Goal: Communication & Community: Answer question/provide support

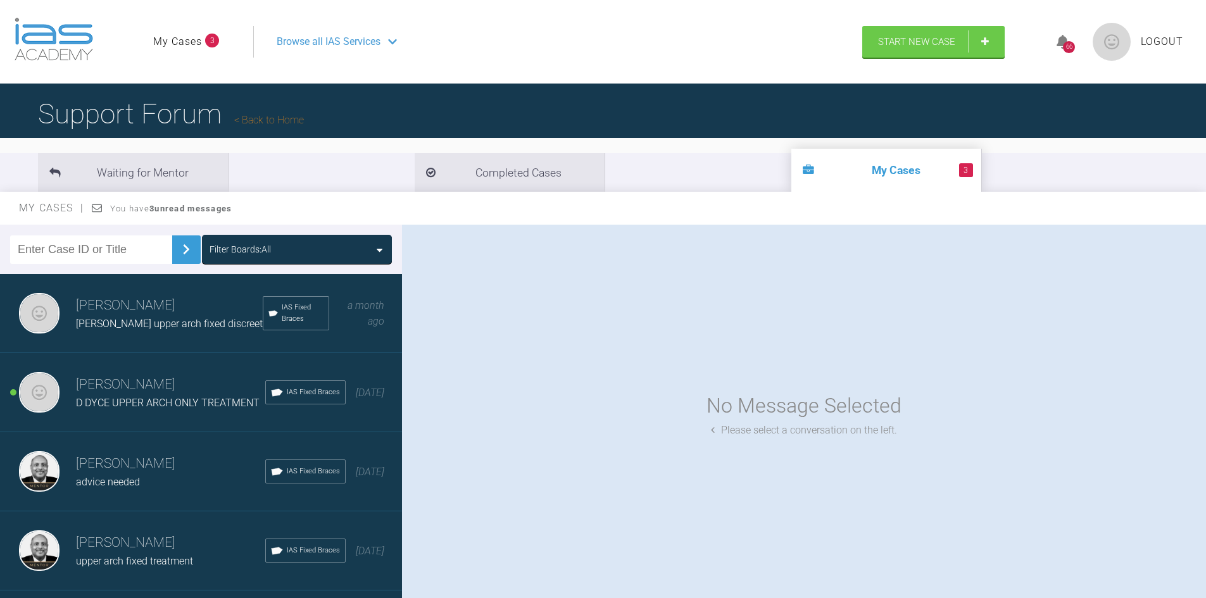
scroll to position [63, 0]
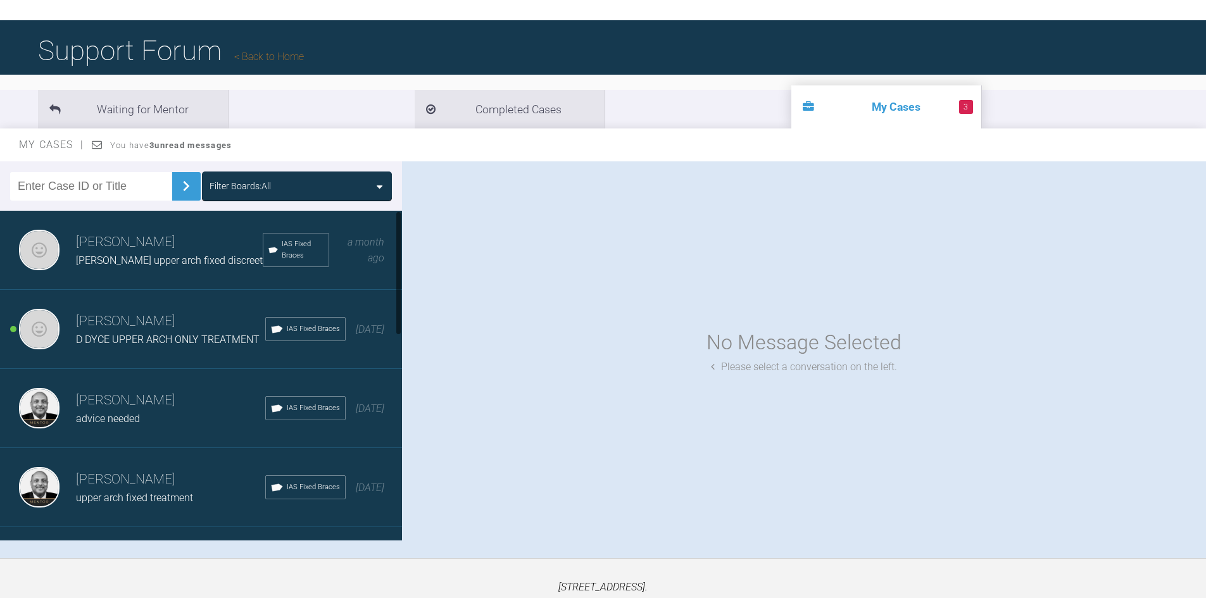
click at [126, 262] on span "T Lawson upper arch fixed discreet" at bounding box center [169, 260] width 187 height 12
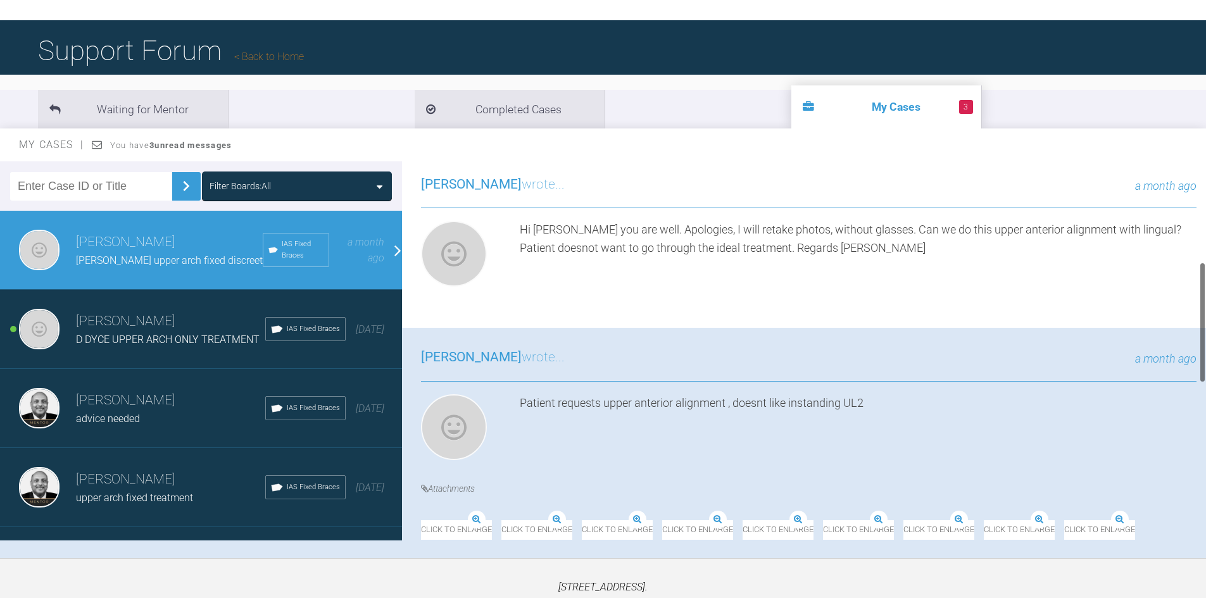
scroll to position [570, 0]
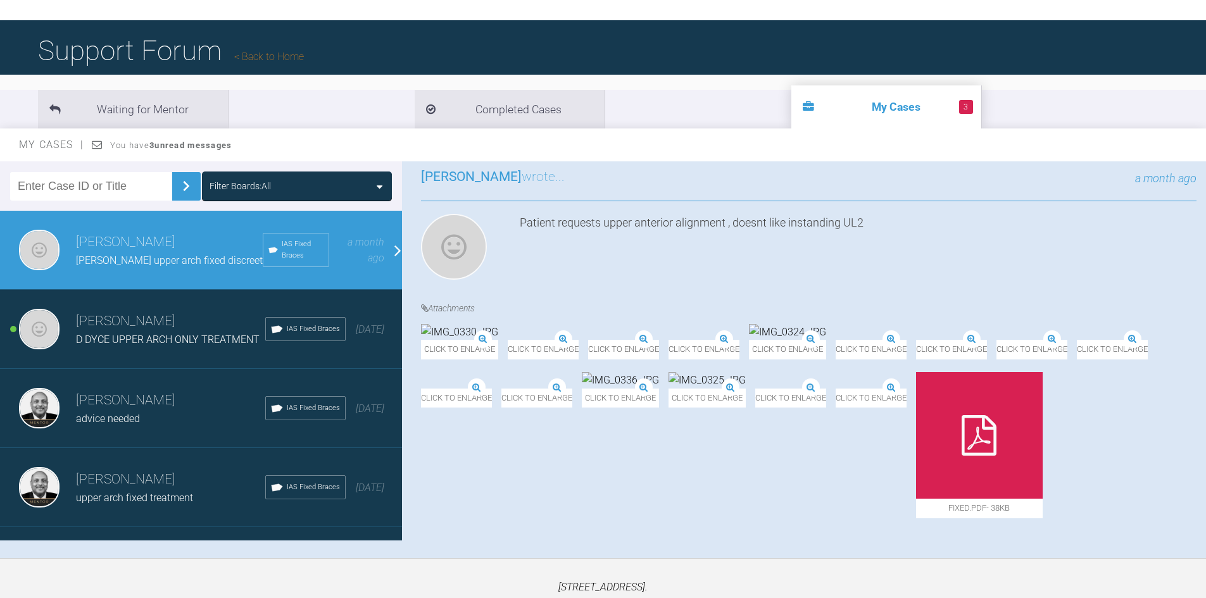
click at [492, 382] on div "Click to enlarge" at bounding box center [456, 445] width 71 height 146
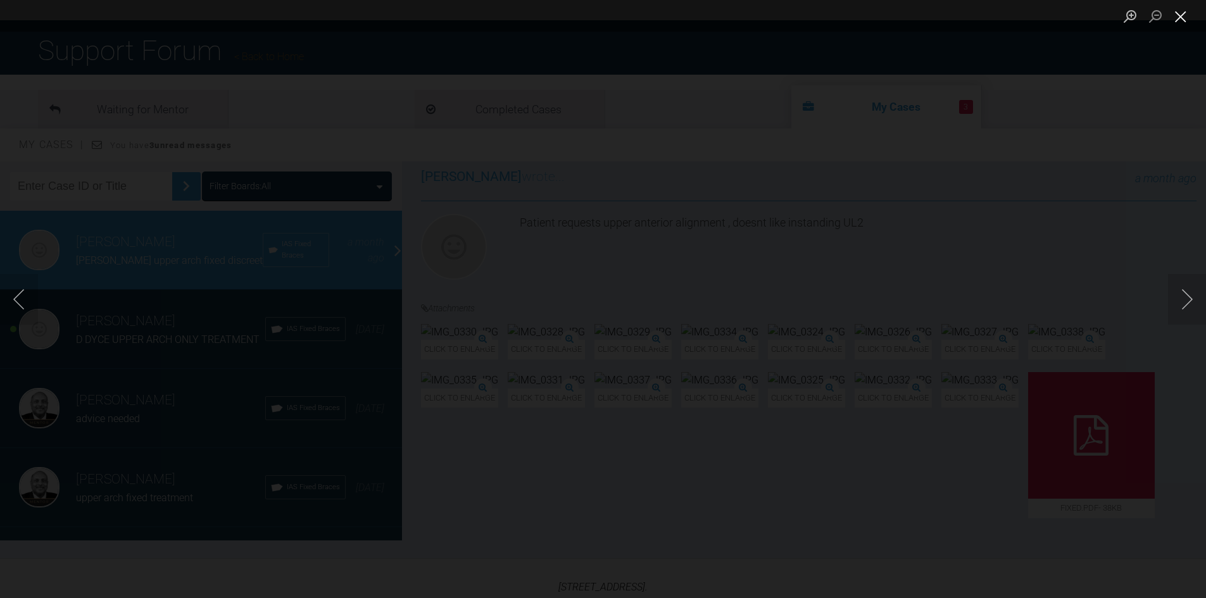
click at [1183, 23] on button "Close lightbox" at bounding box center [1180, 16] width 25 height 22
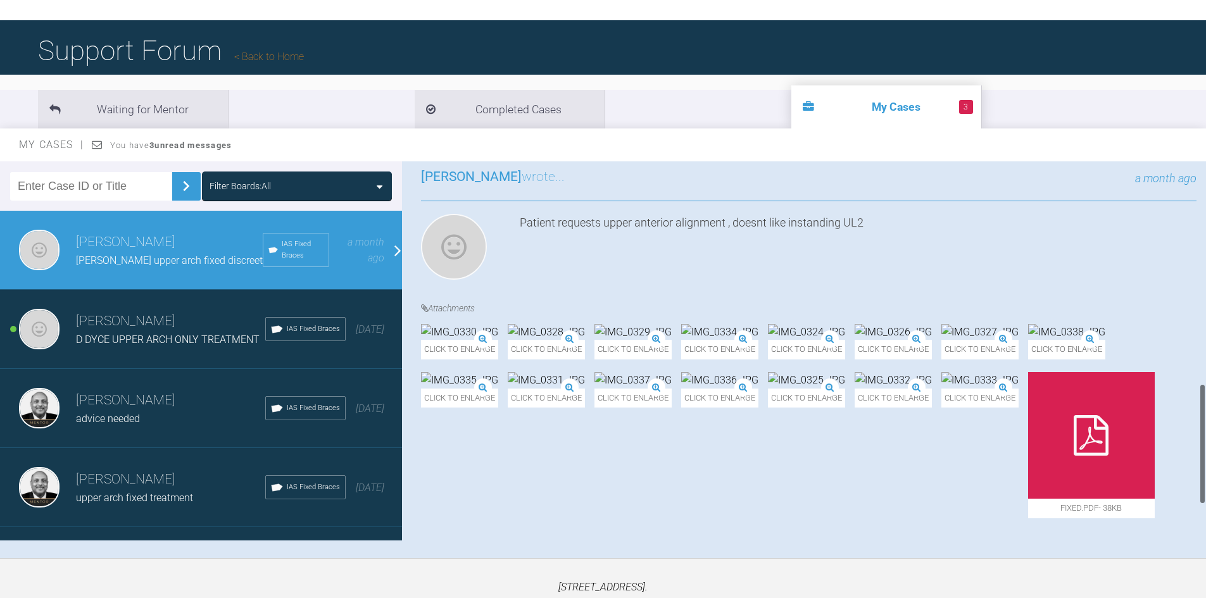
scroll to position [696, 0]
click at [855, 324] on img at bounding box center [893, 332] width 77 height 16
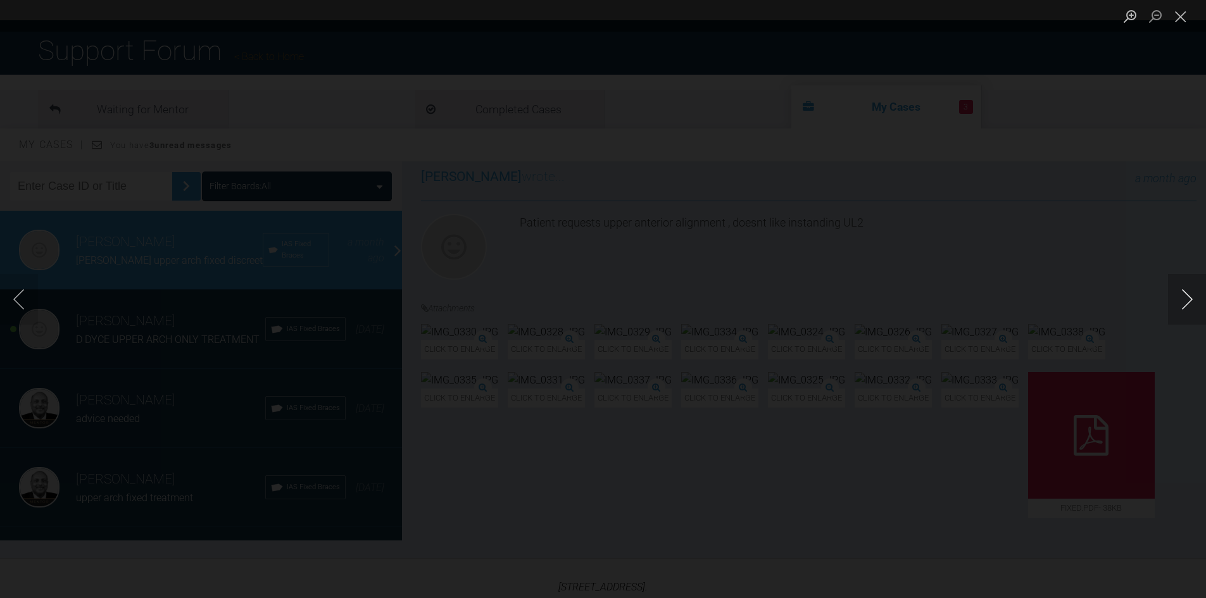
click at [1187, 304] on button "Next image" at bounding box center [1187, 299] width 38 height 51
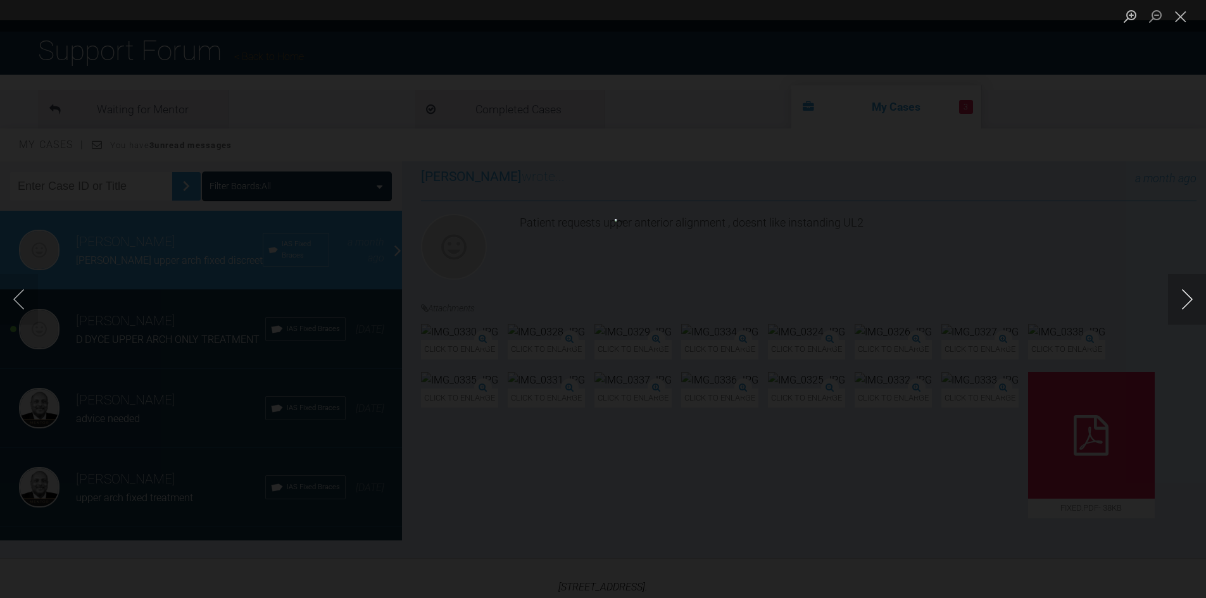
click at [1187, 304] on button "Next image" at bounding box center [1187, 299] width 38 height 51
click at [1187, 303] on button "Next image" at bounding box center [1187, 299] width 38 height 51
click at [1187, 16] on button "Close lightbox" at bounding box center [1180, 16] width 25 height 22
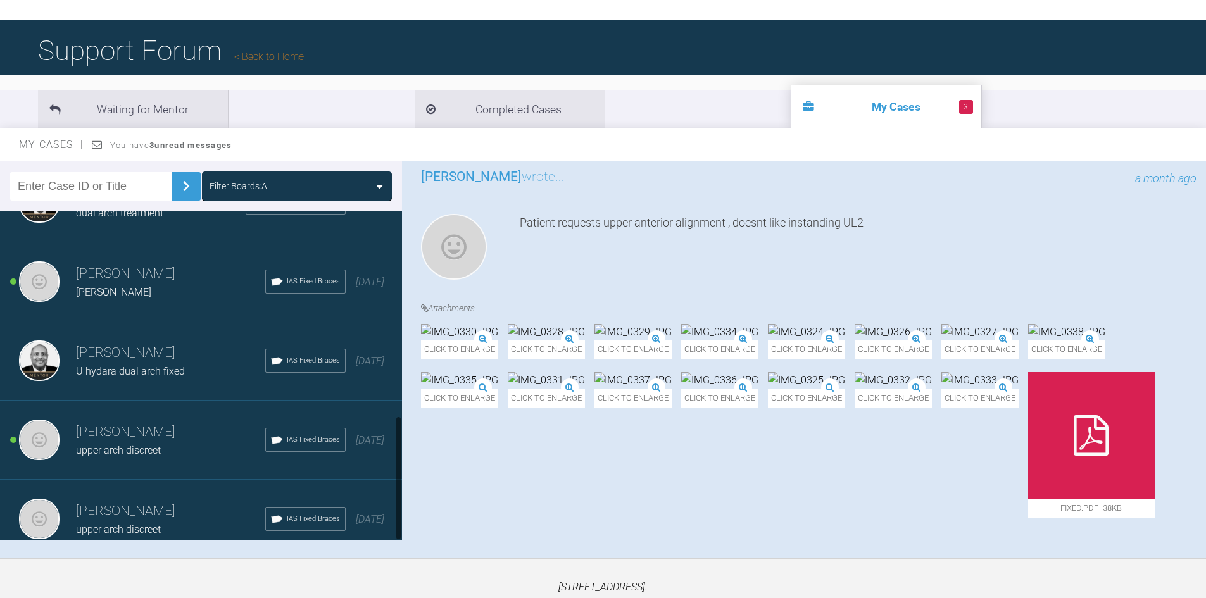
scroll to position [541, 0]
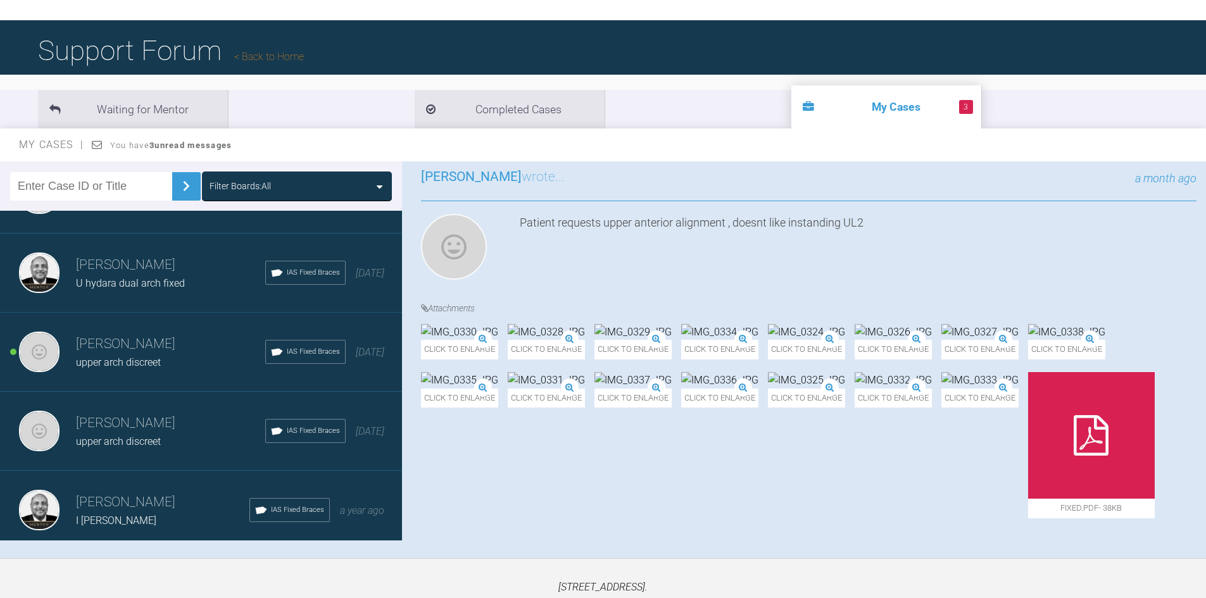
click at [127, 436] on span "upper arch discreet" at bounding box center [118, 442] width 85 height 12
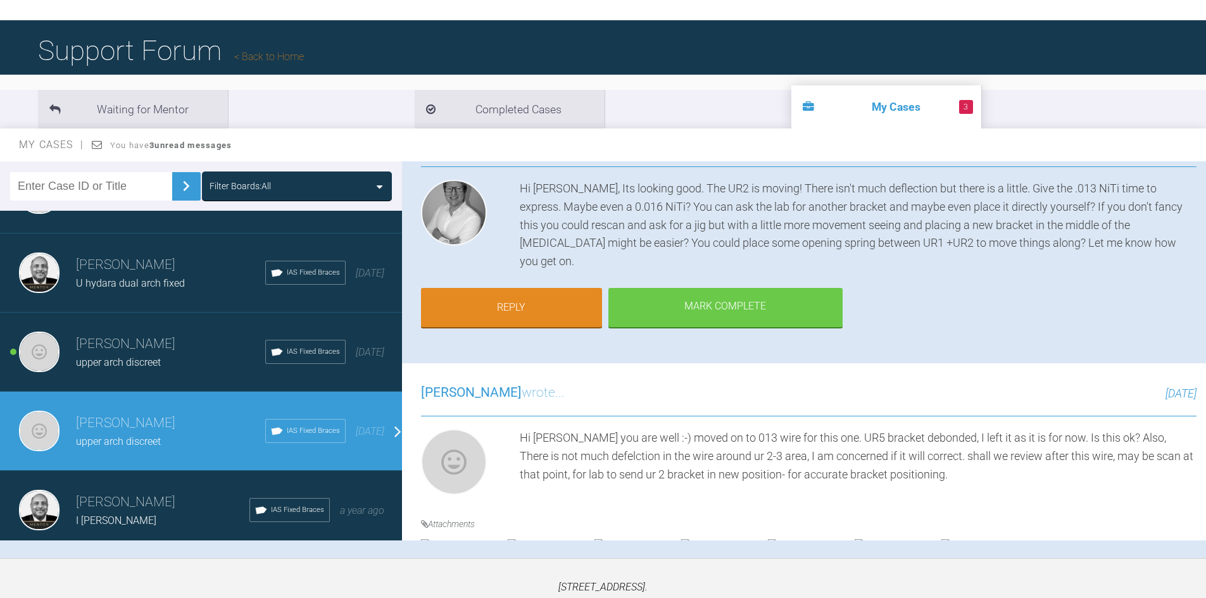
scroll to position [63, 0]
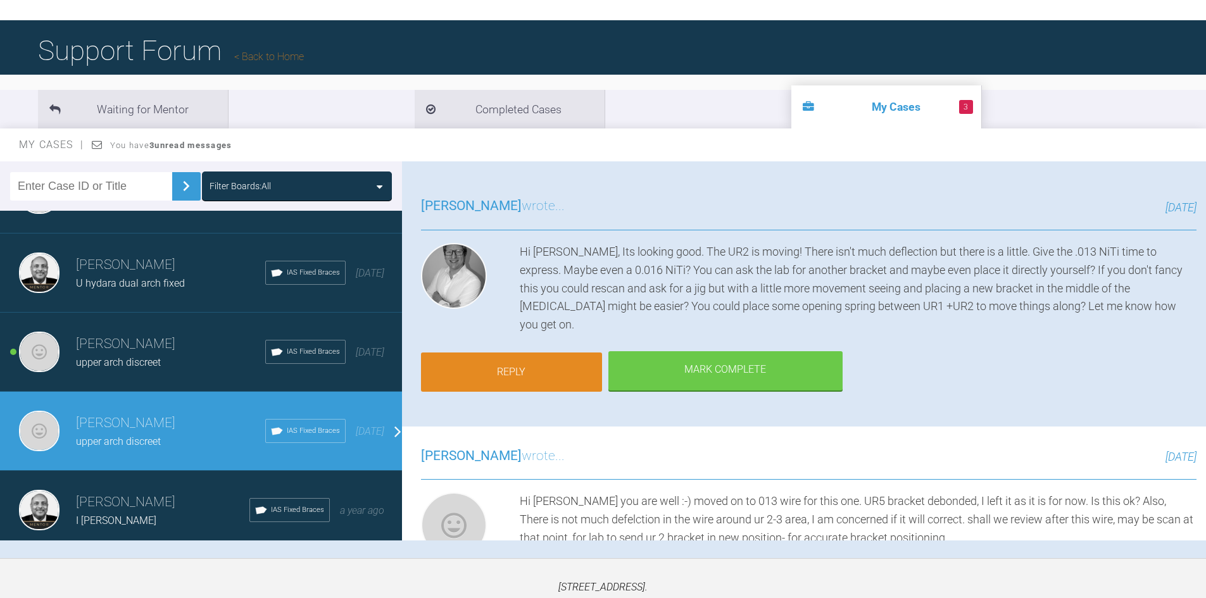
click at [542, 353] on link "Reply" at bounding box center [511, 372] width 181 height 39
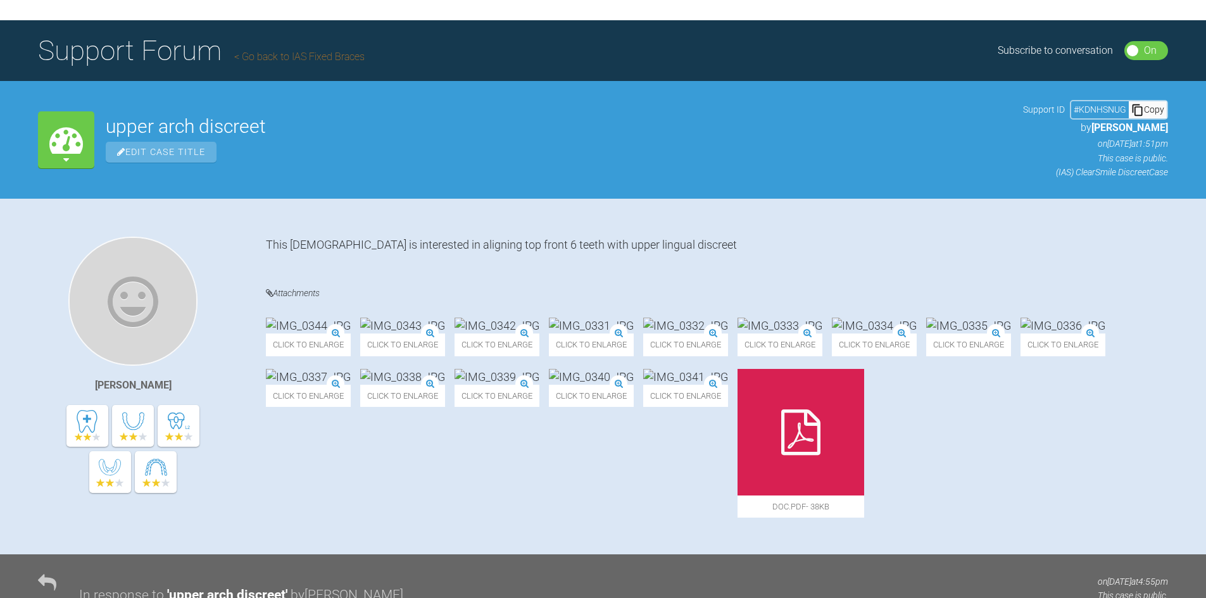
scroll to position [3872, 0]
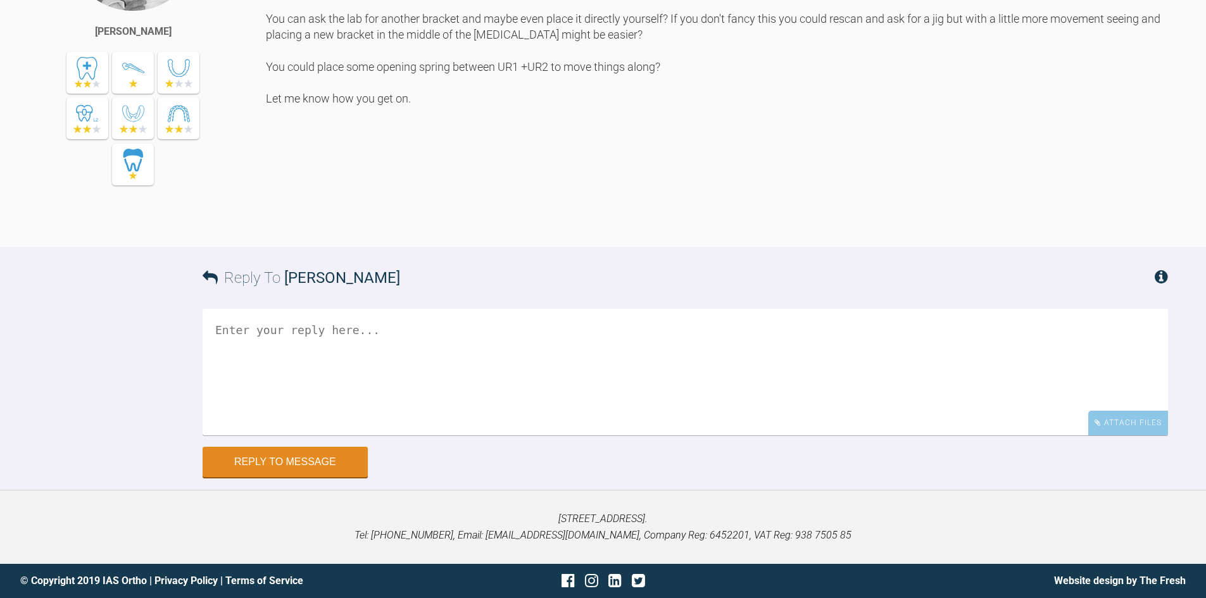
click at [606, 375] on textarea at bounding box center [685, 372] width 965 height 127
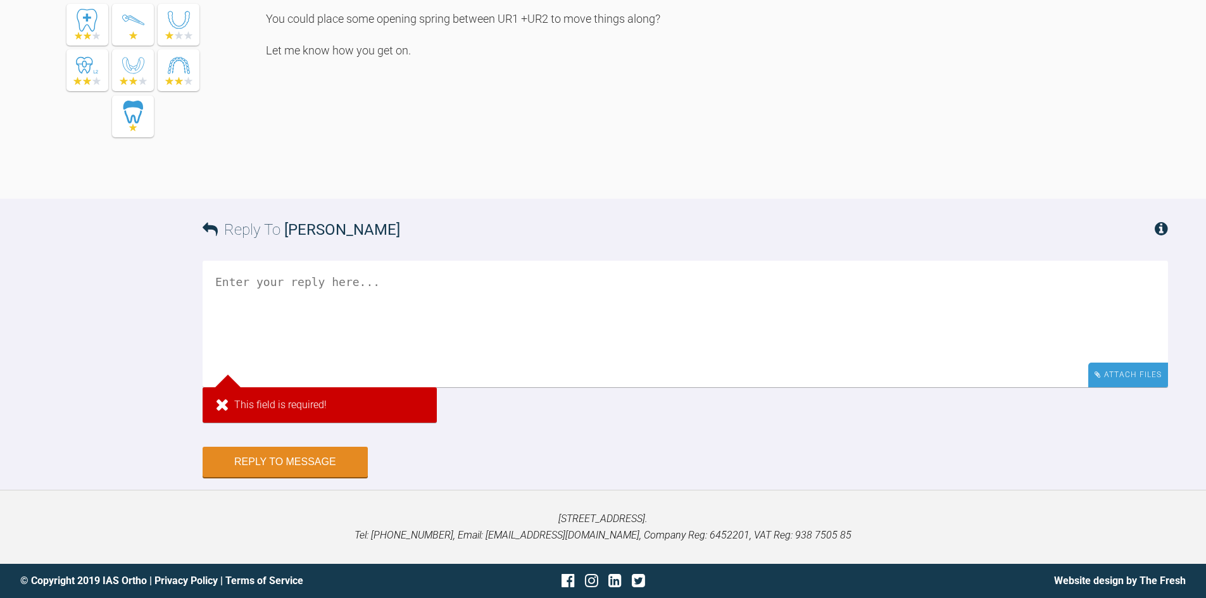
click at [1104, 387] on div "Attach Files" at bounding box center [1128, 375] width 80 height 25
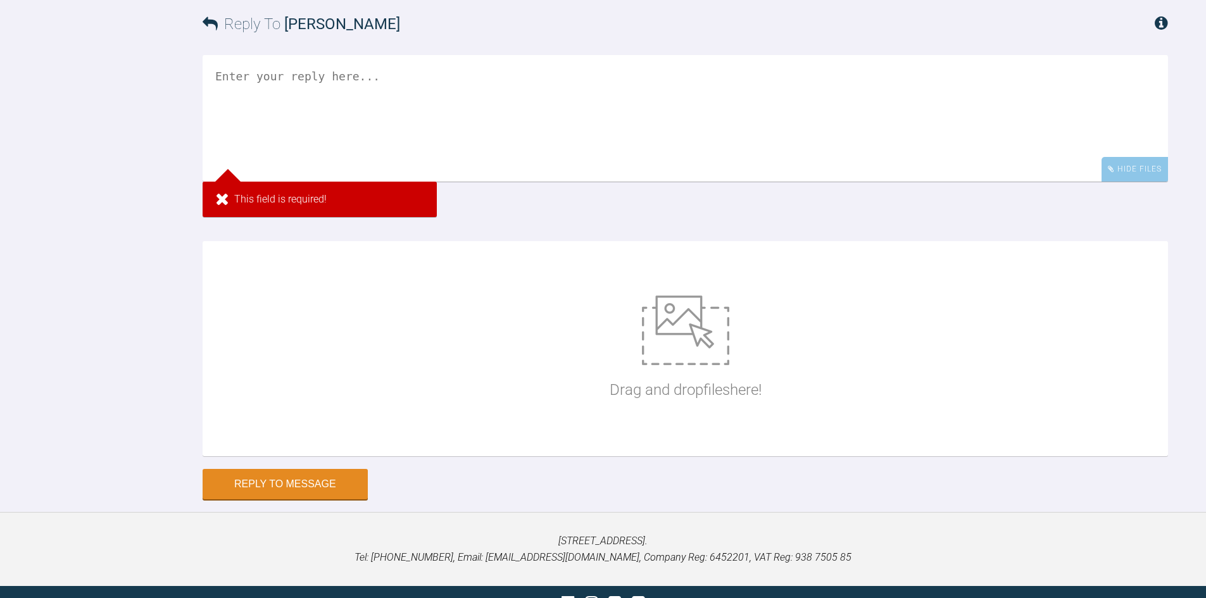
scroll to position [4062, 0]
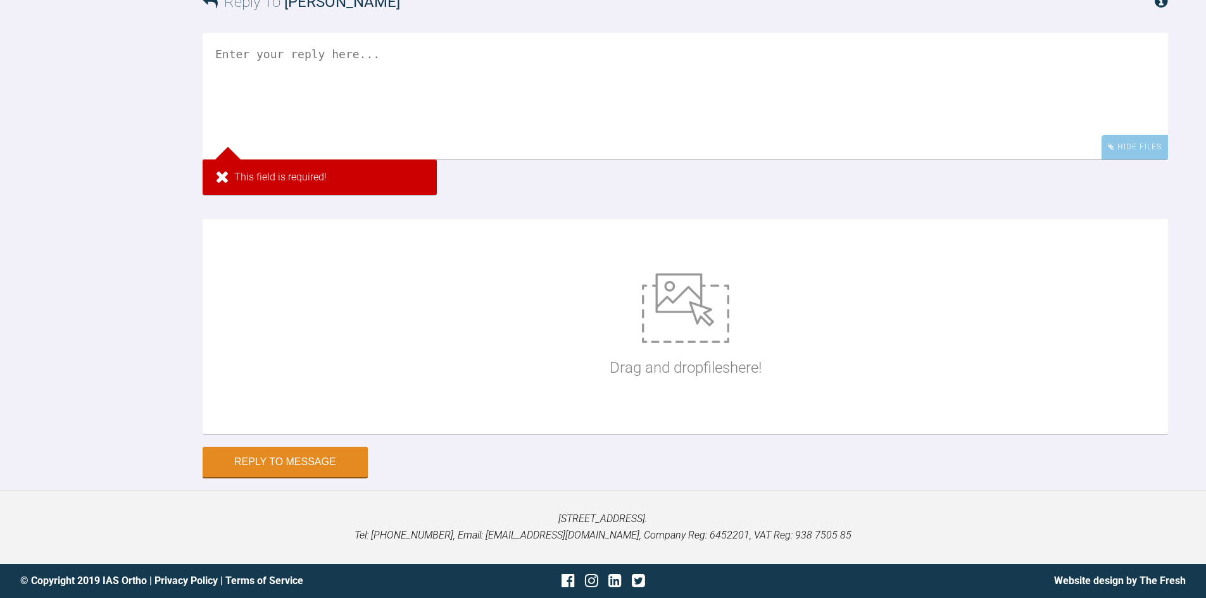
click at [669, 343] on img at bounding box center [685, 308] width 87 height 70
type input "C:\fakepath\IMG_0474.CR2"
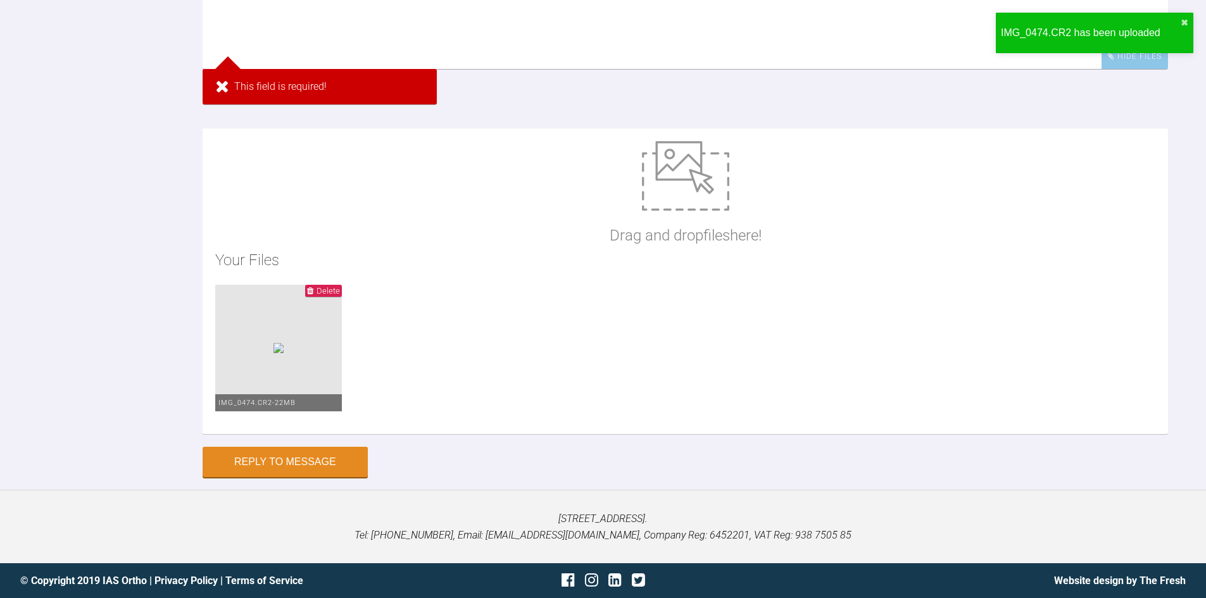
click at [331, 296] on span "Delete" at bounding box center [328, 290] width 23 height 9
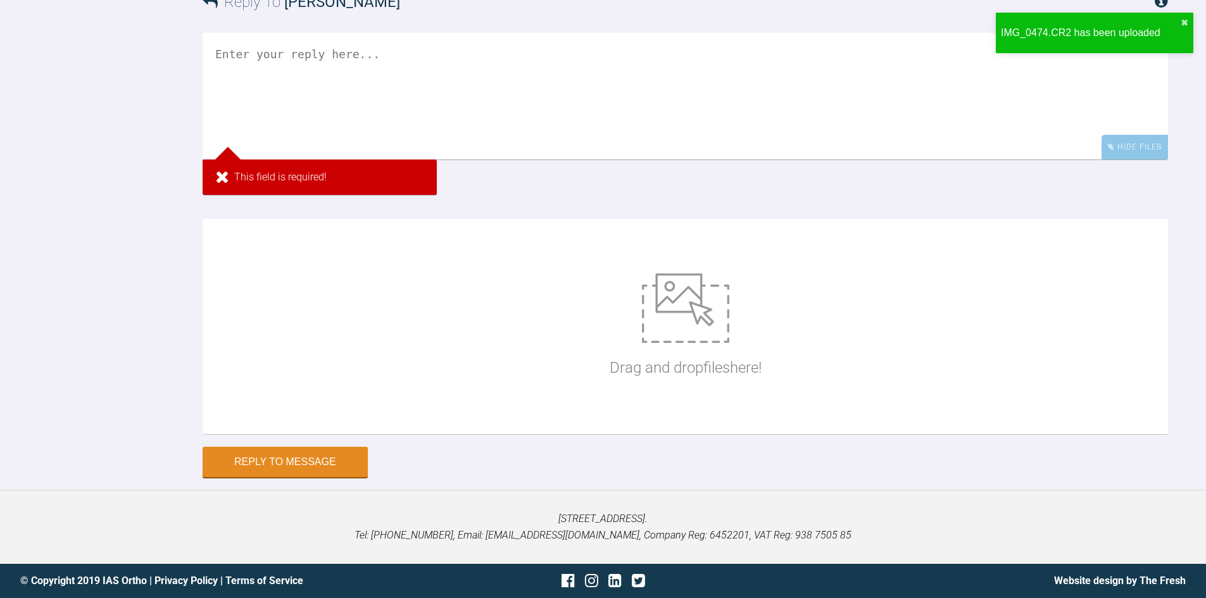
click at [687, 343] on img at bounding box center [685, 308] width 87 height 70
type input "C:\fakepath\IMG_0473.CR2"
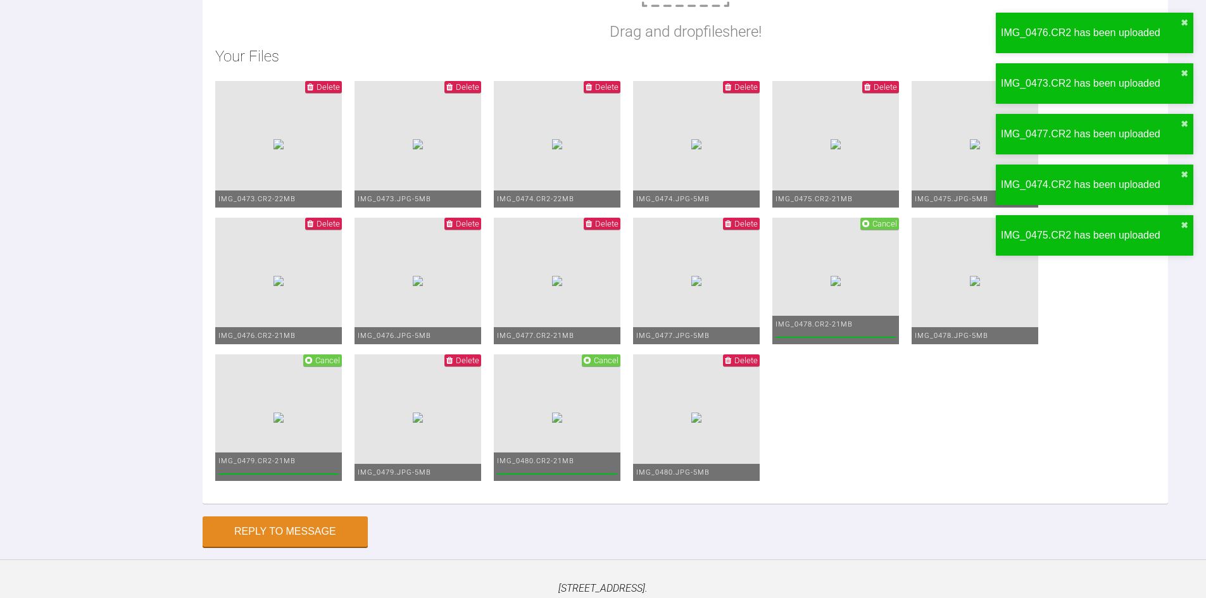
scroll to position [4315, 0]
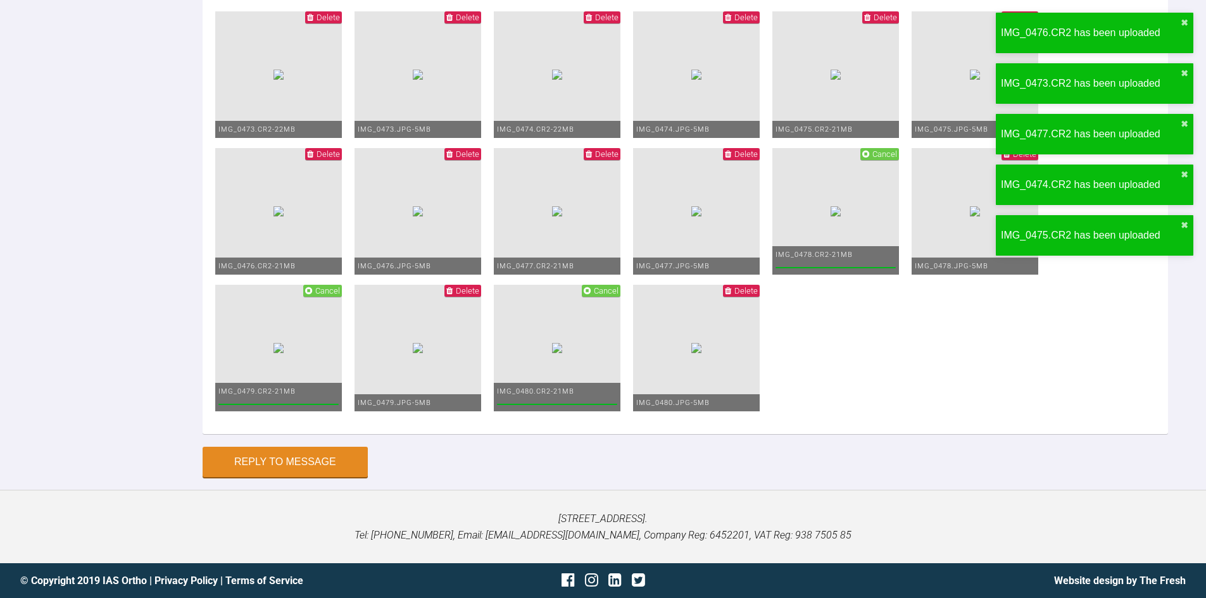
click at [309, 22] on icon at bounding box center [310, 17] width 6 height 8
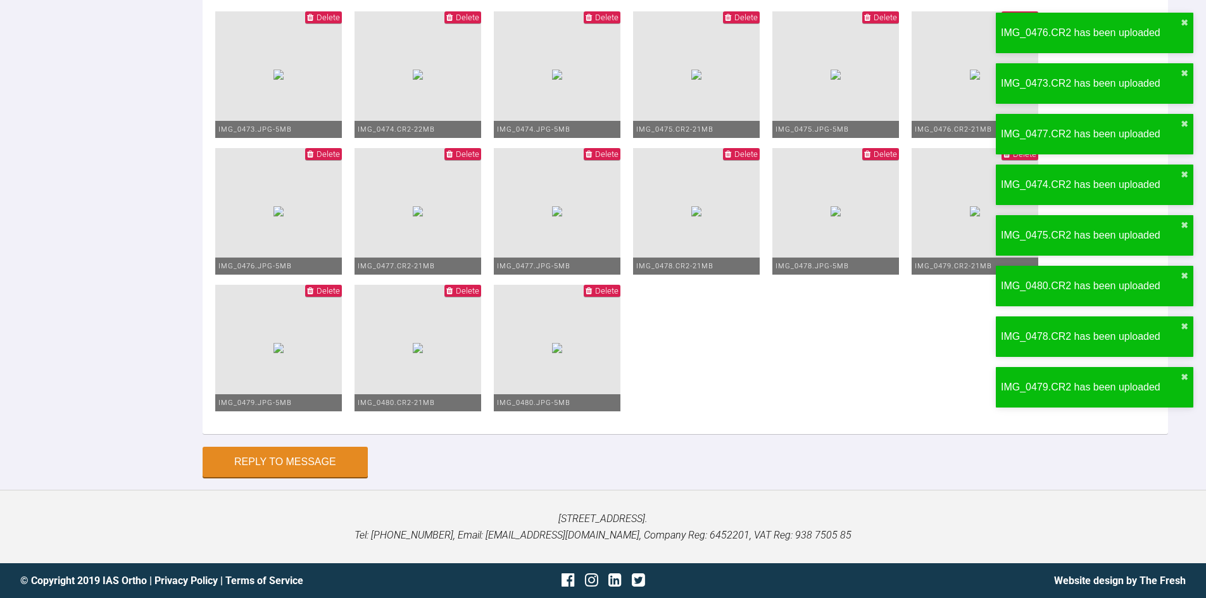
click at [479, 22] on span "Delete" at bounding box center [467, 17] width 23 height 9
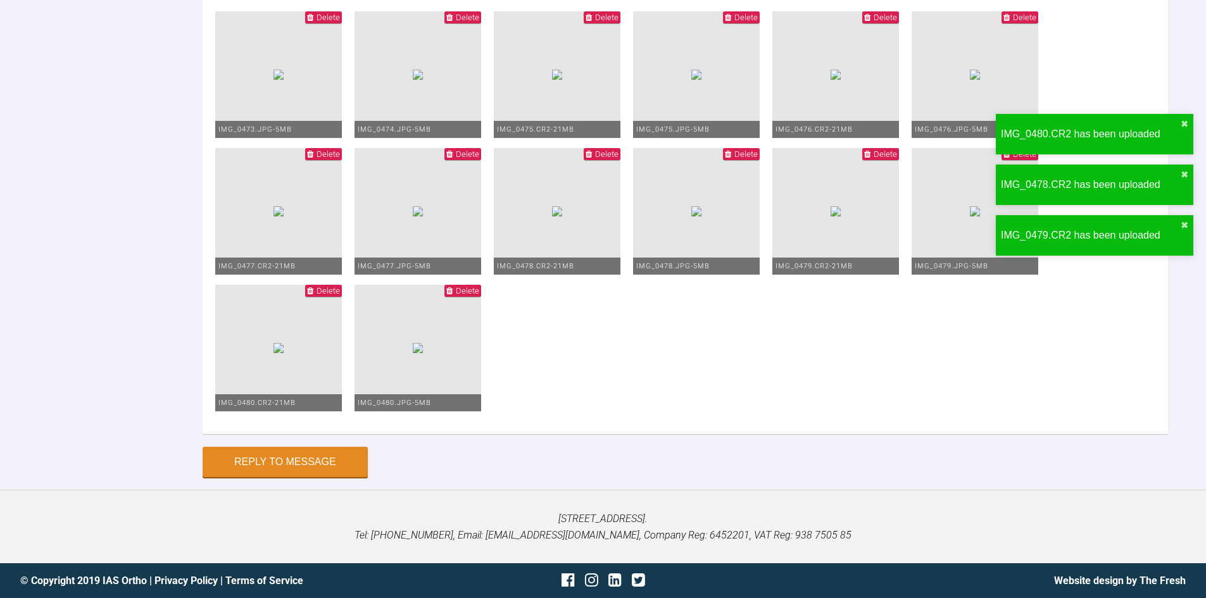
click at [592, 22] on icon at bounding box center [589, 17] width 6 height 8
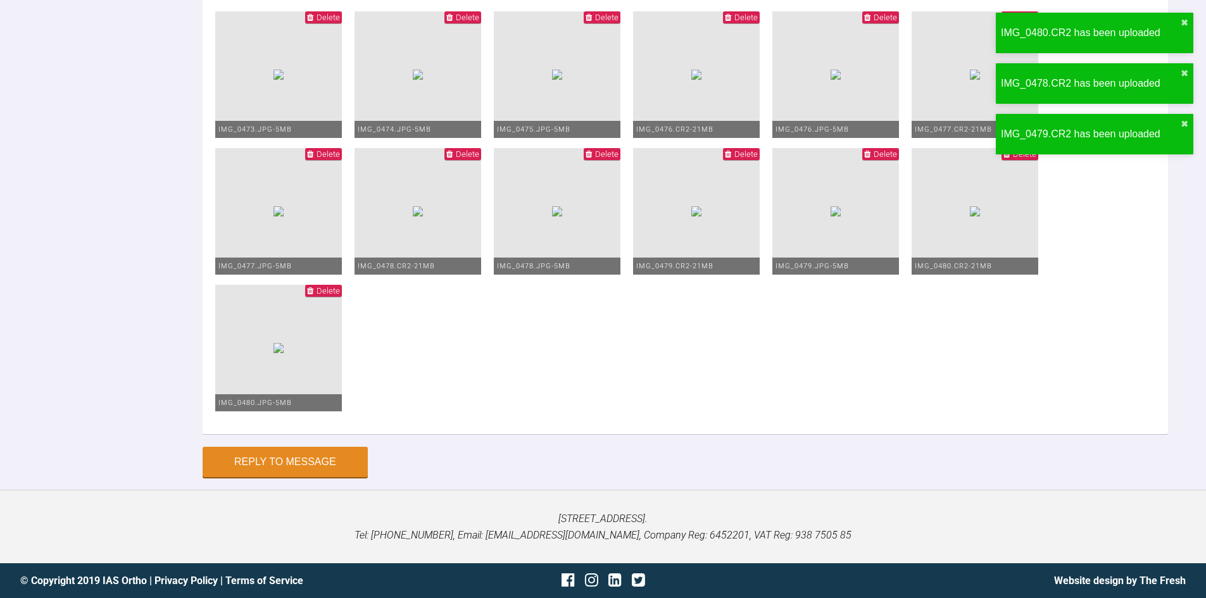
click at [758, 22] on span "Delete" at bounding box center [745, 17] width 23 height 9
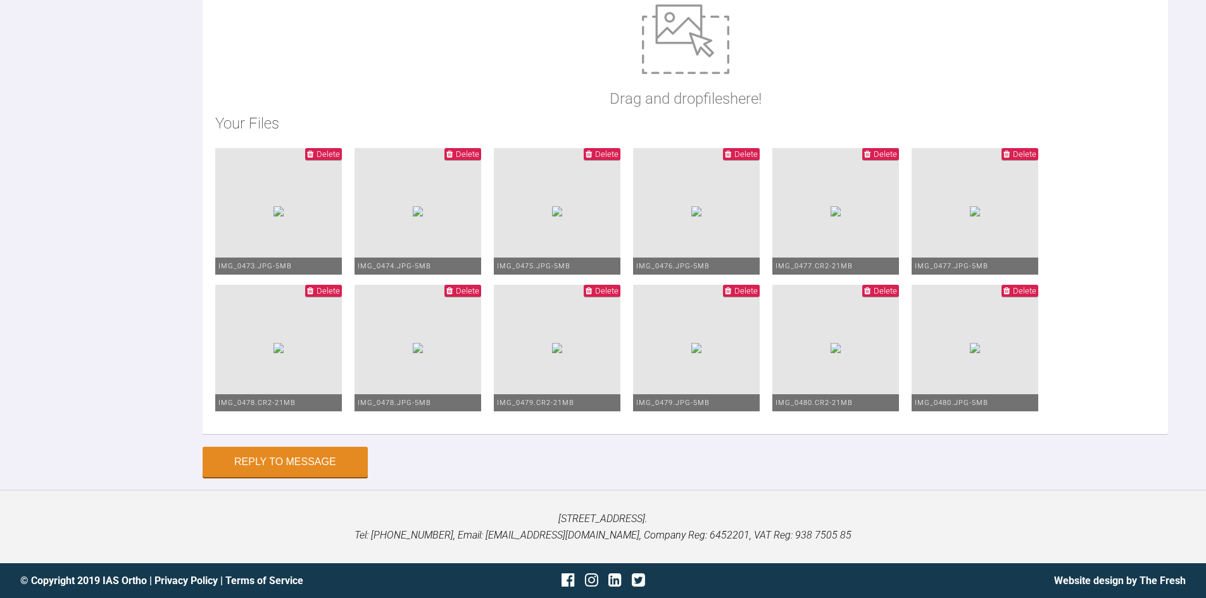
click at [874, 159] on span "Delete" at bounding box center [885, 153] width 23 height 9
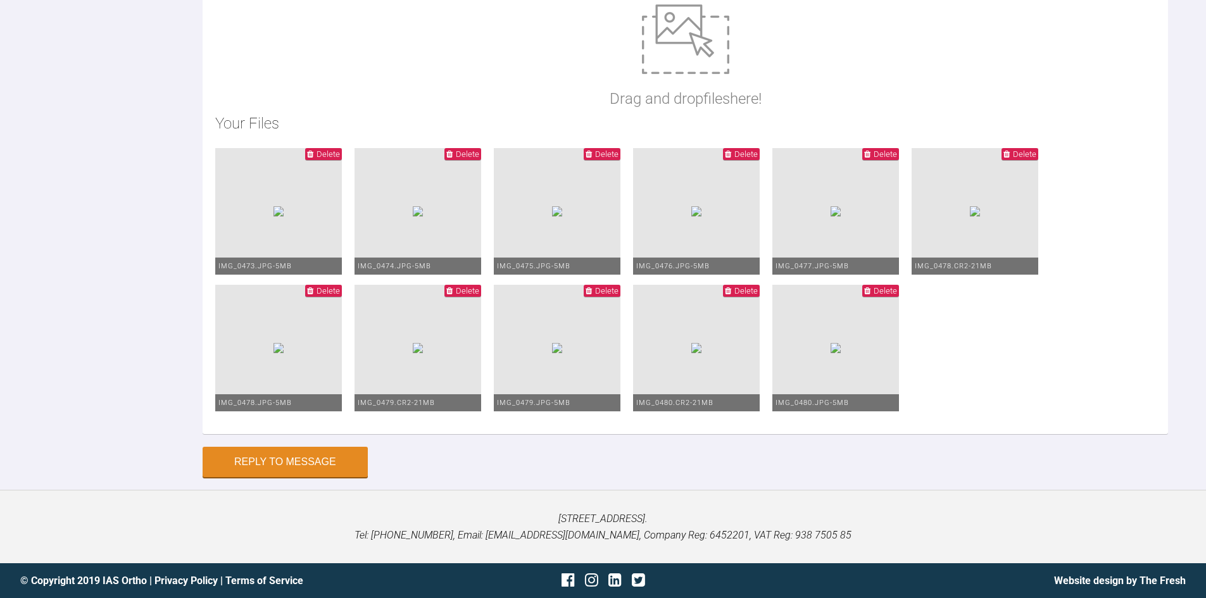
click at [1013, 159] on span "Delete" at bounding box center [1024, 153] width 23 height 9
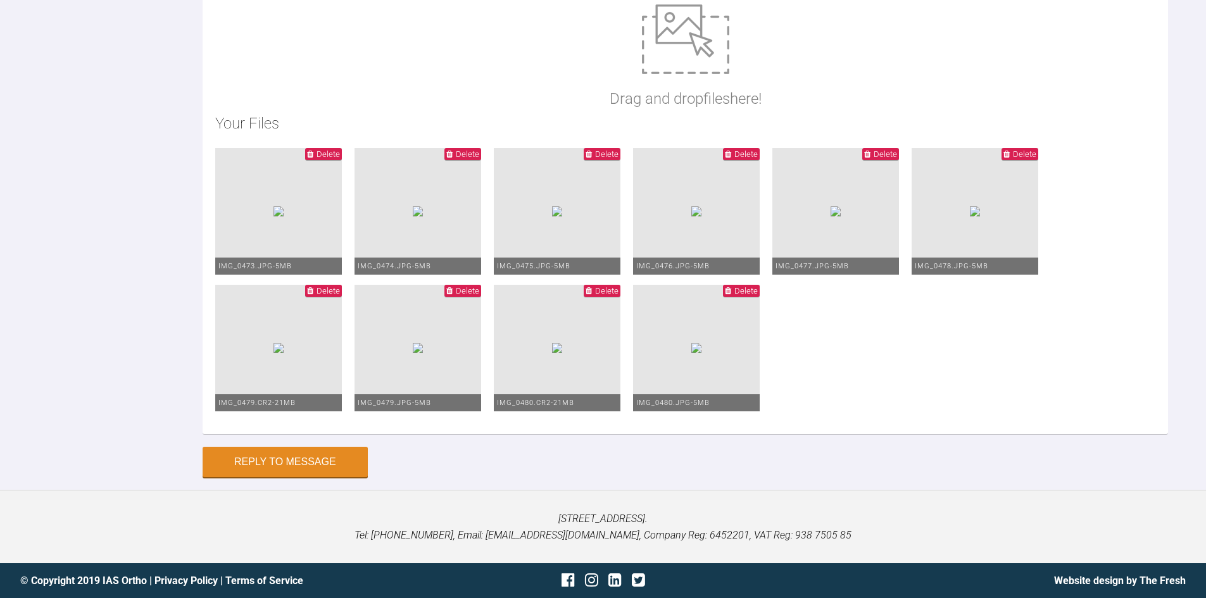
click at [340, 296] on span "Delete" at bounding box center [328, 290] width 23 height 9
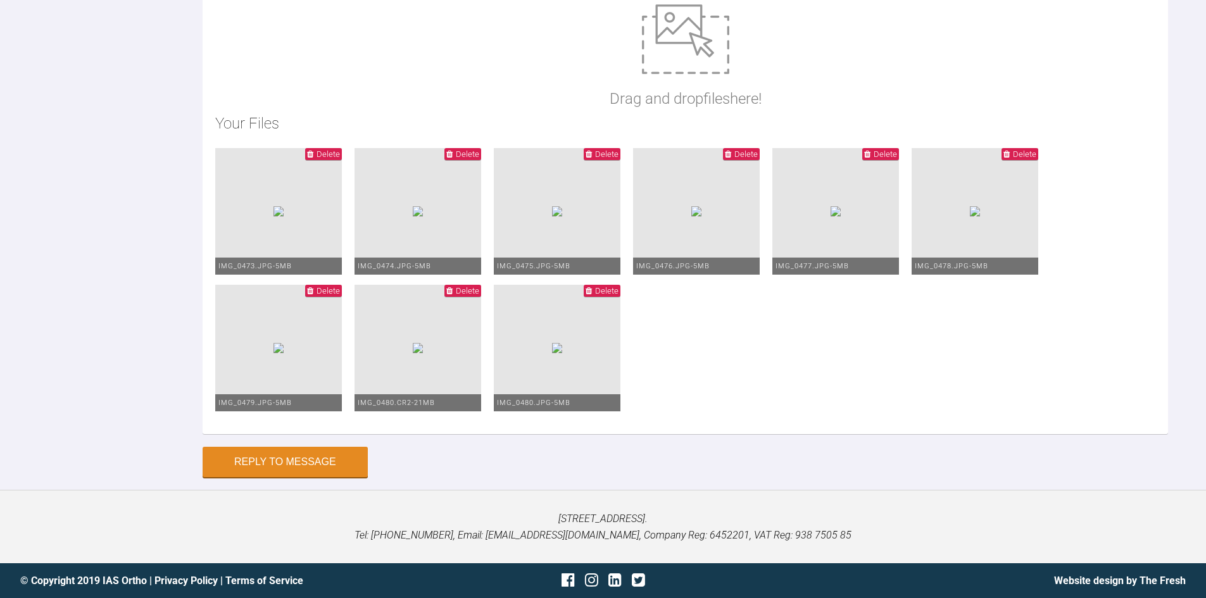
click at [453, 295] on icon at bounding box center [449, 291] width 6 height 8
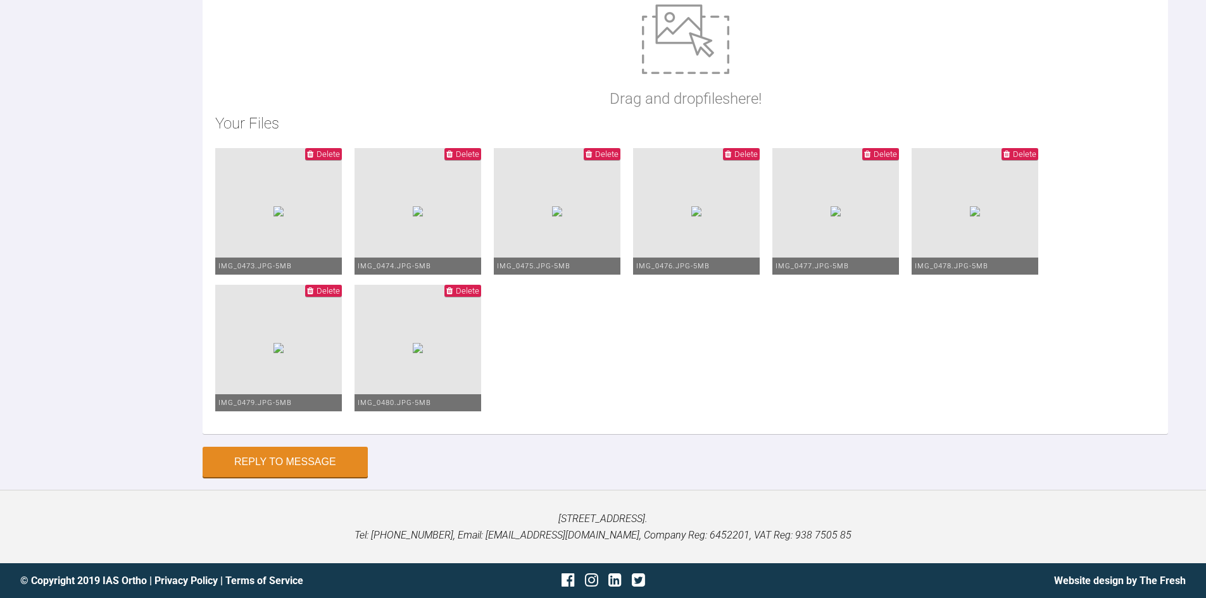
click at [423, 217] on img at bounding box center [418, 211] width 10 height 10
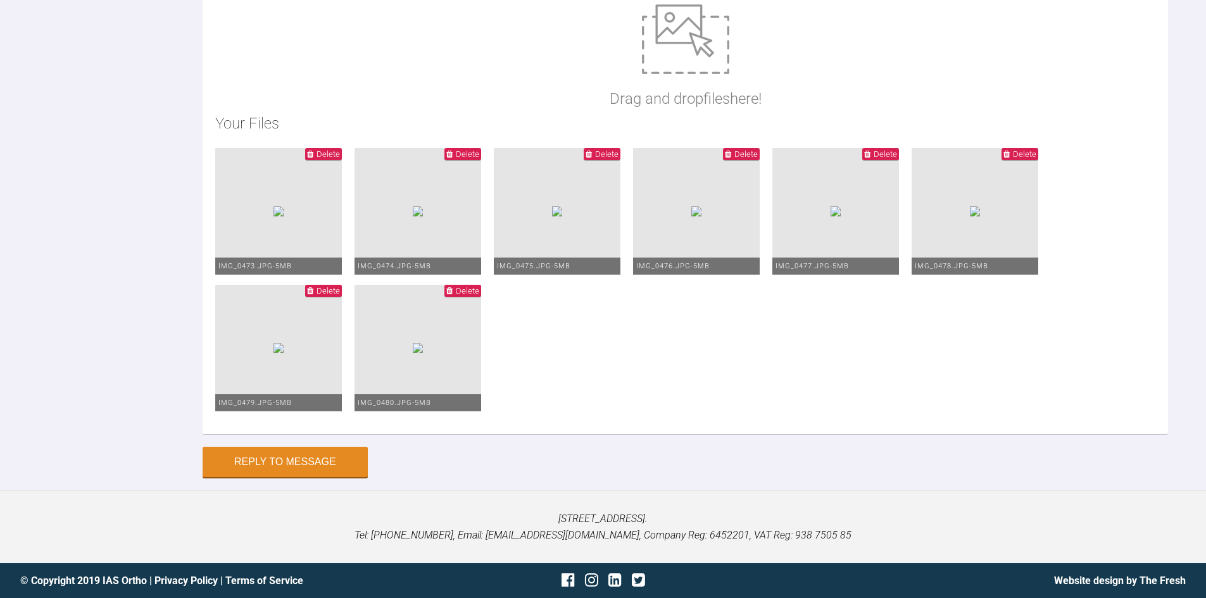
scroll to position [3936, 0]
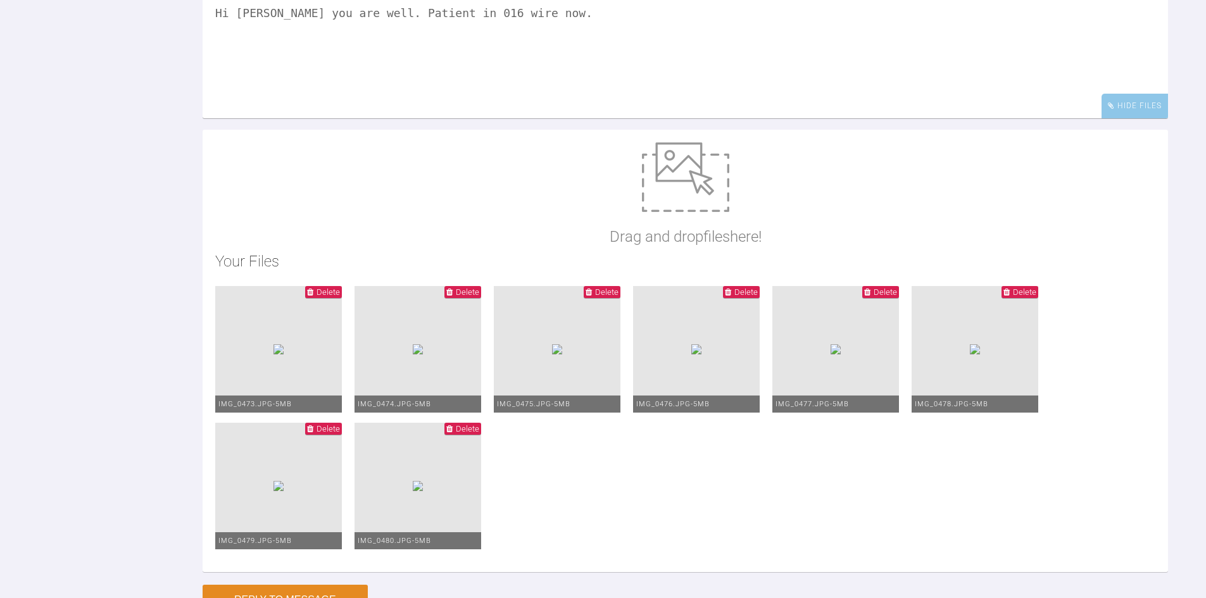
type textarea "Hi Darren Hope you are well. Patient in 016 wire now."
